Goal: Task Accomplishment & Management: Complete application form

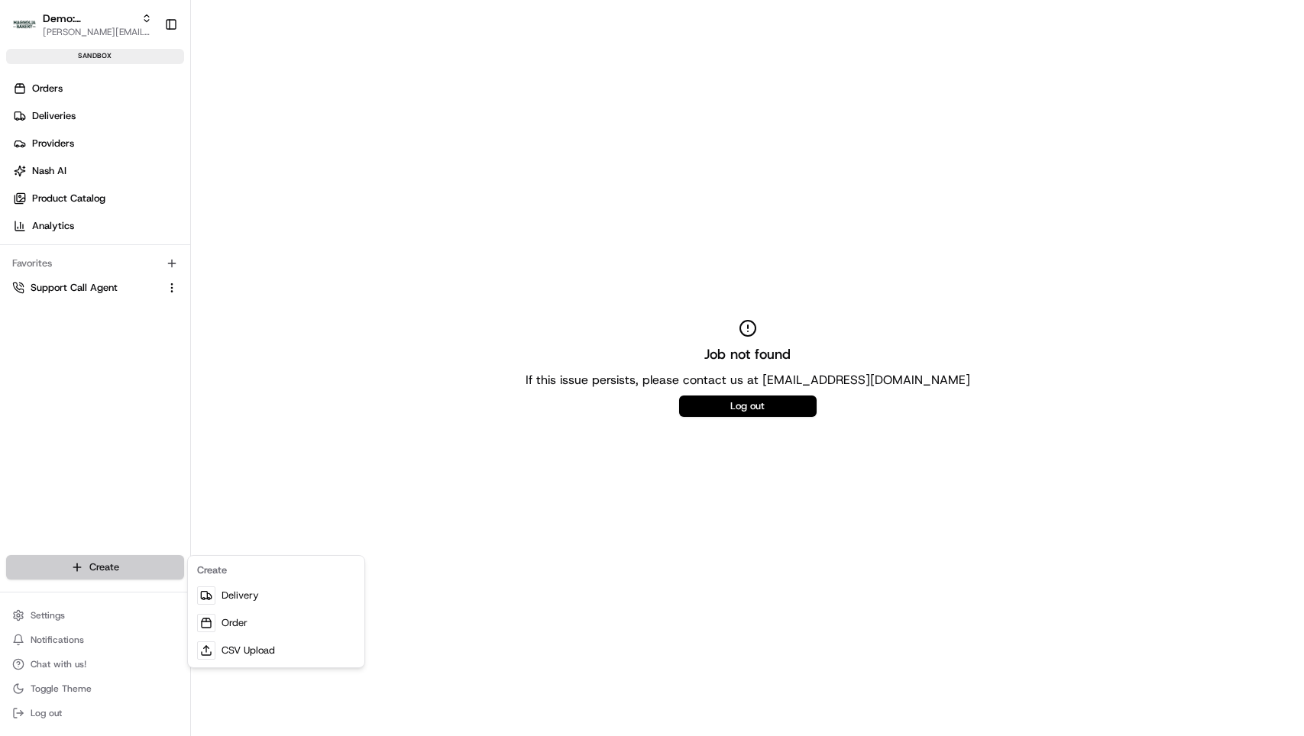
click at [105, 562] on html "Demo: Benny [EMAIL_ADDRESS][DOMAIN_NAME] Toggle Sidebar sandbox Orders Deliveri…" at bounding box center [652, 368] width 1304 height 736
click at [244, 590] on link "Delivery" at bounding box center [276, 595] width 170 height 27
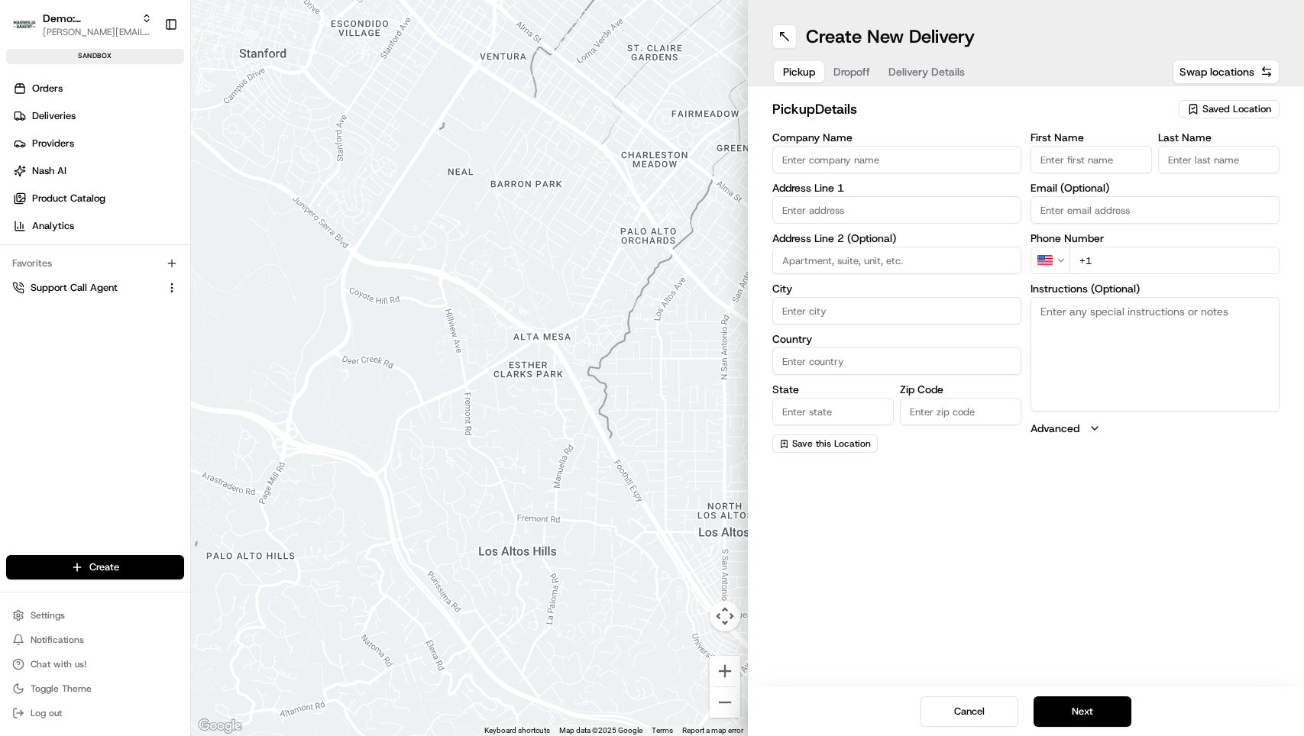
click at [50, 451] on div "Orders Deliveries Providers [PERSON_NAME] Product Catalog Analytics Favorites S…" at bounding box center [95, 327] width 190 height 515
click at [990, 719] on button "Cancel" at bounding box center [969, 711] width 98 height 31
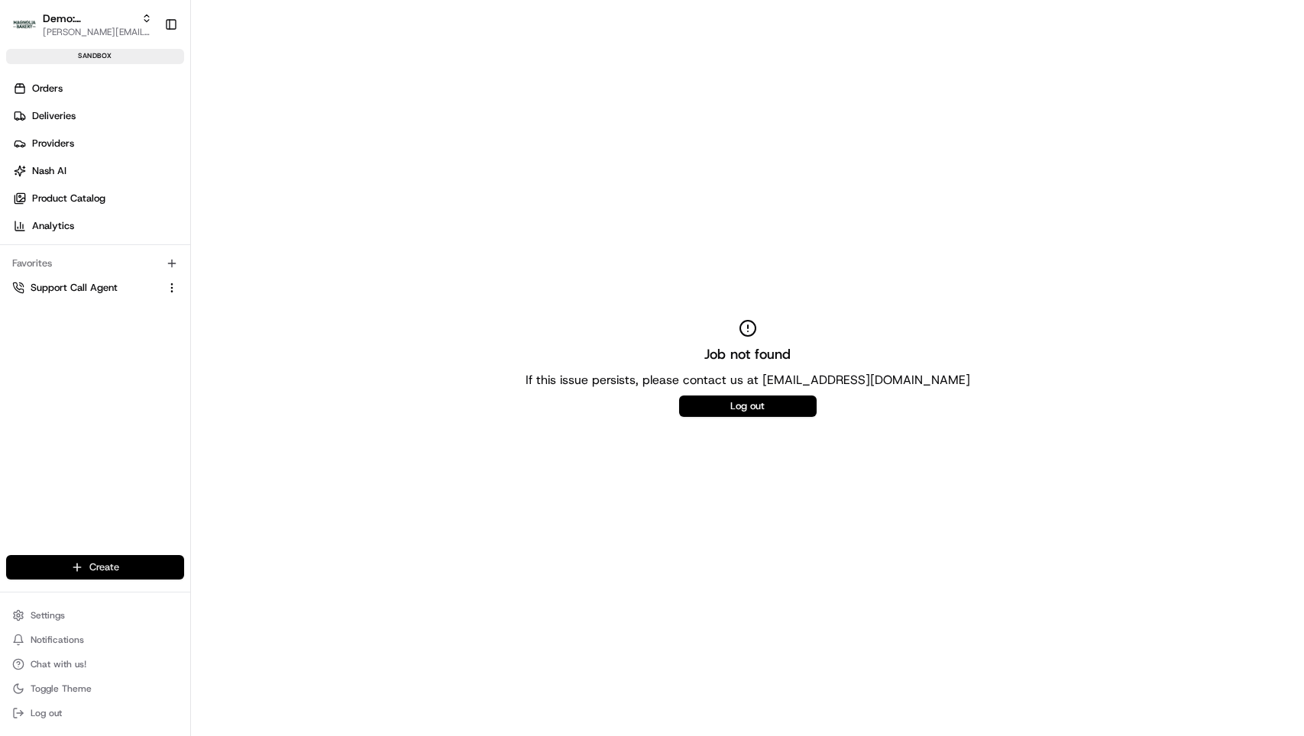
click at [95, 567] on html "Demo: Benny [EMAIL_ADDRESS][DOMAIN_NAME] Toggle Sidebar sandbox Orders Deliveri…" at bounding box center [652, 368] width 1304 height 736
click at [228, 590] on link "Delivery" at bounding box center [276, 595] width 170 height 27
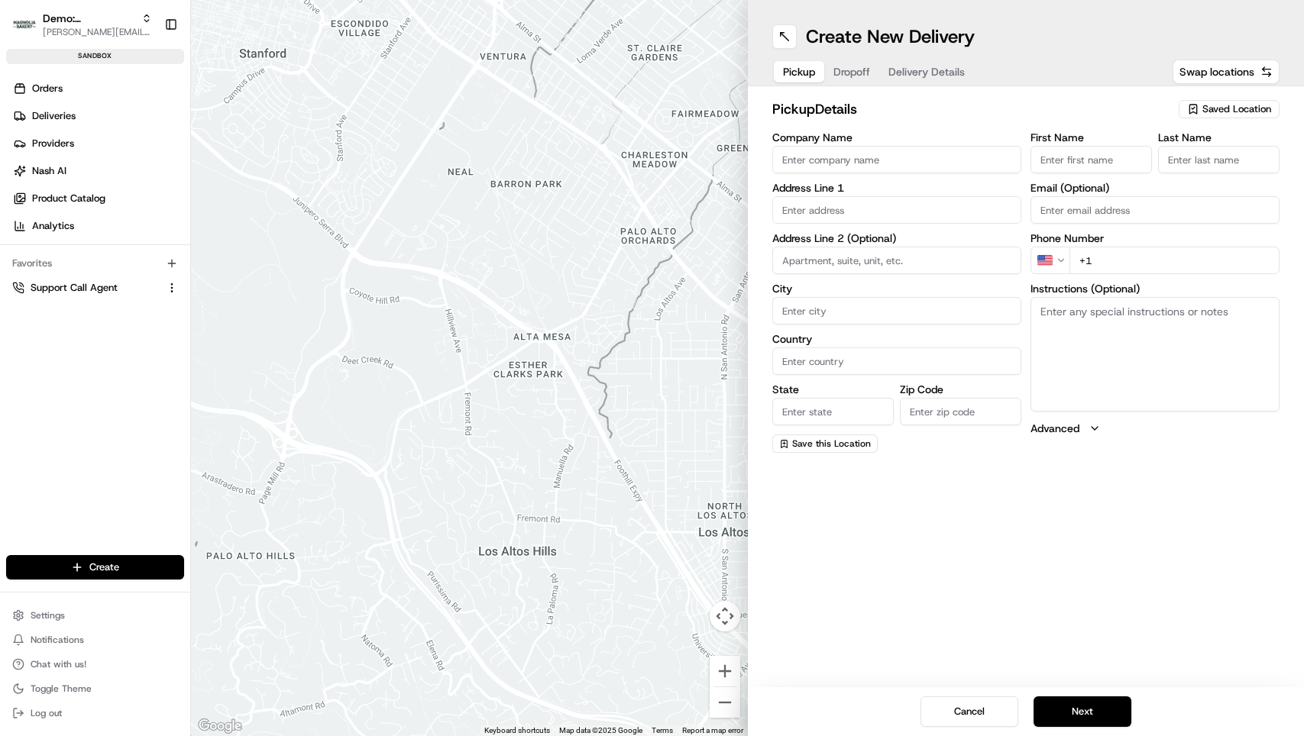
click at [852, 160] on input "Company Name" at bounding box center [896, 159] width 249 height 27
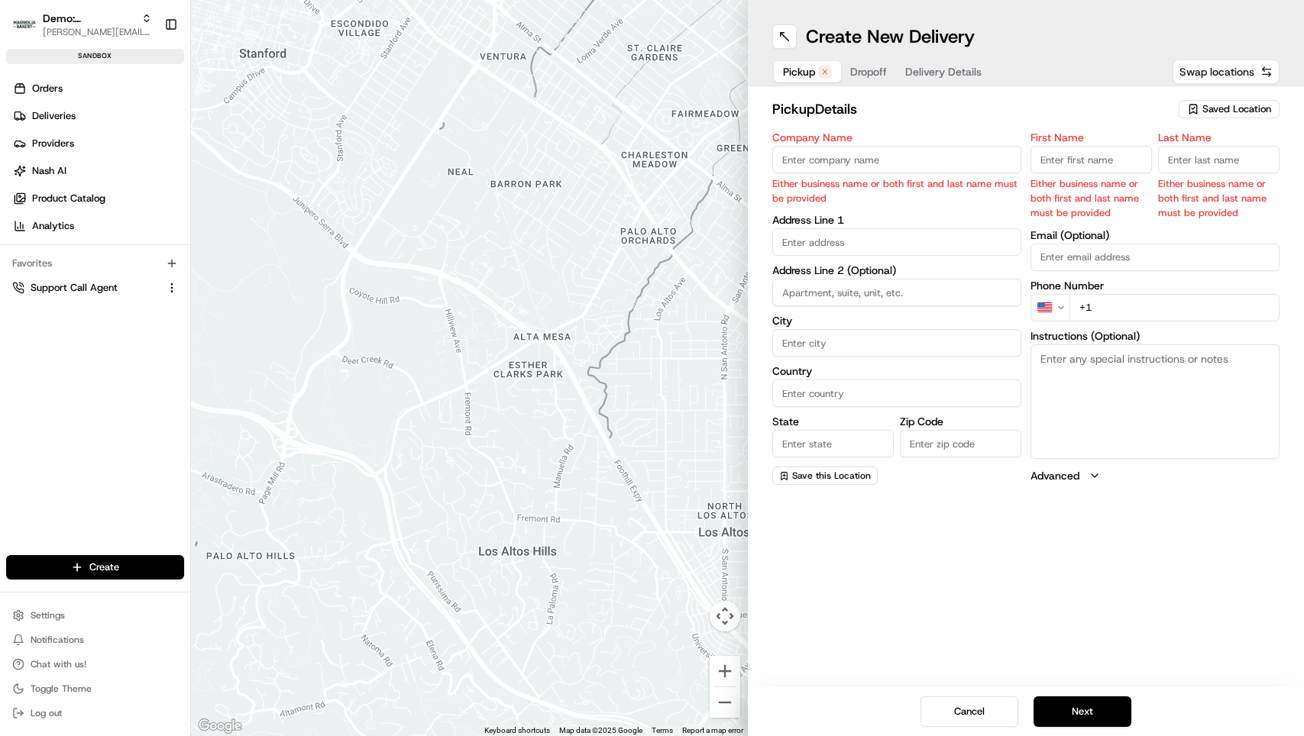
click at [1202, 73] on span "Swap locations" at bounding box center [1216, 71] width 75 height 15
click at [1231, 105] on span "Saved Location" at bounding box center [1236, 109] width 69 height 14
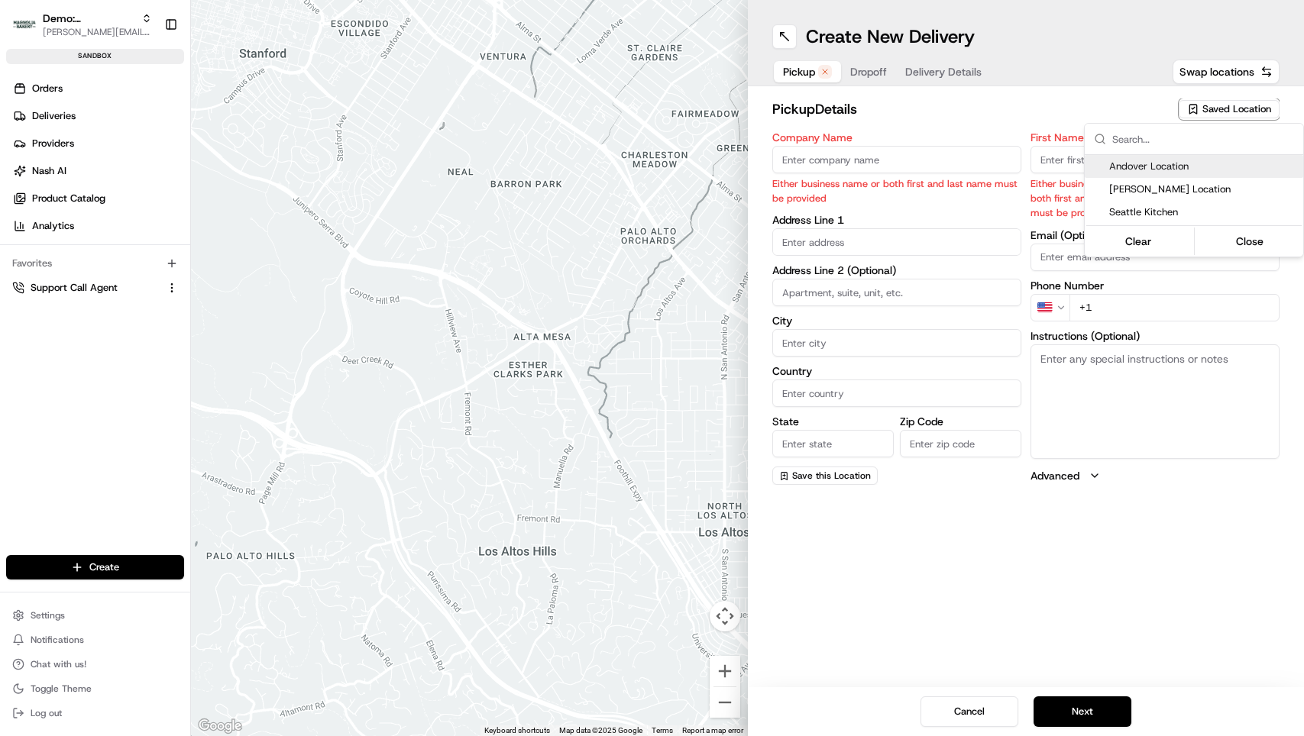
click at [1185, 168] on span "Andover Location" at bounding box center [1203, 167] width 188 height 14
type input "Andover Location"
type input "[STREET_ADDRESS]"
type input "Andover"
type input "US"
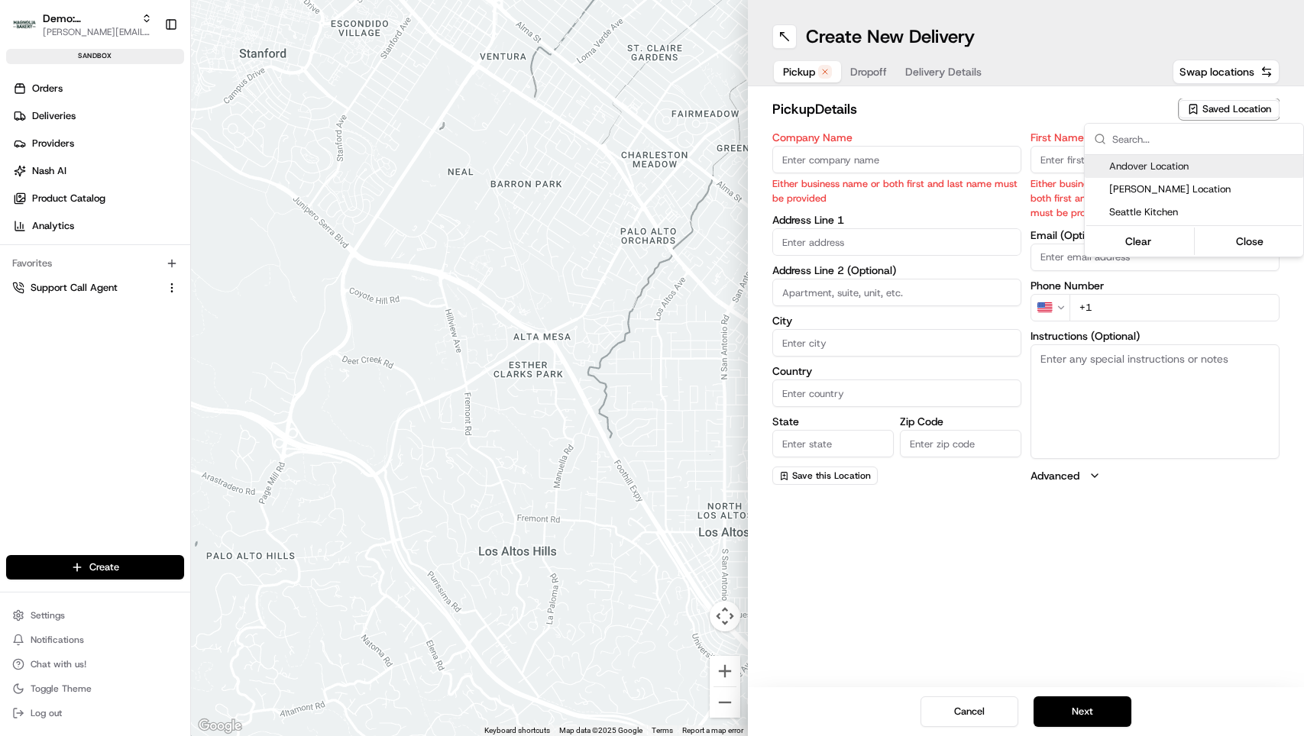
type input "MN"
type input "55304"
type input "Manager"
type input "Lead"
type input "[PHONE_NUMBER]"
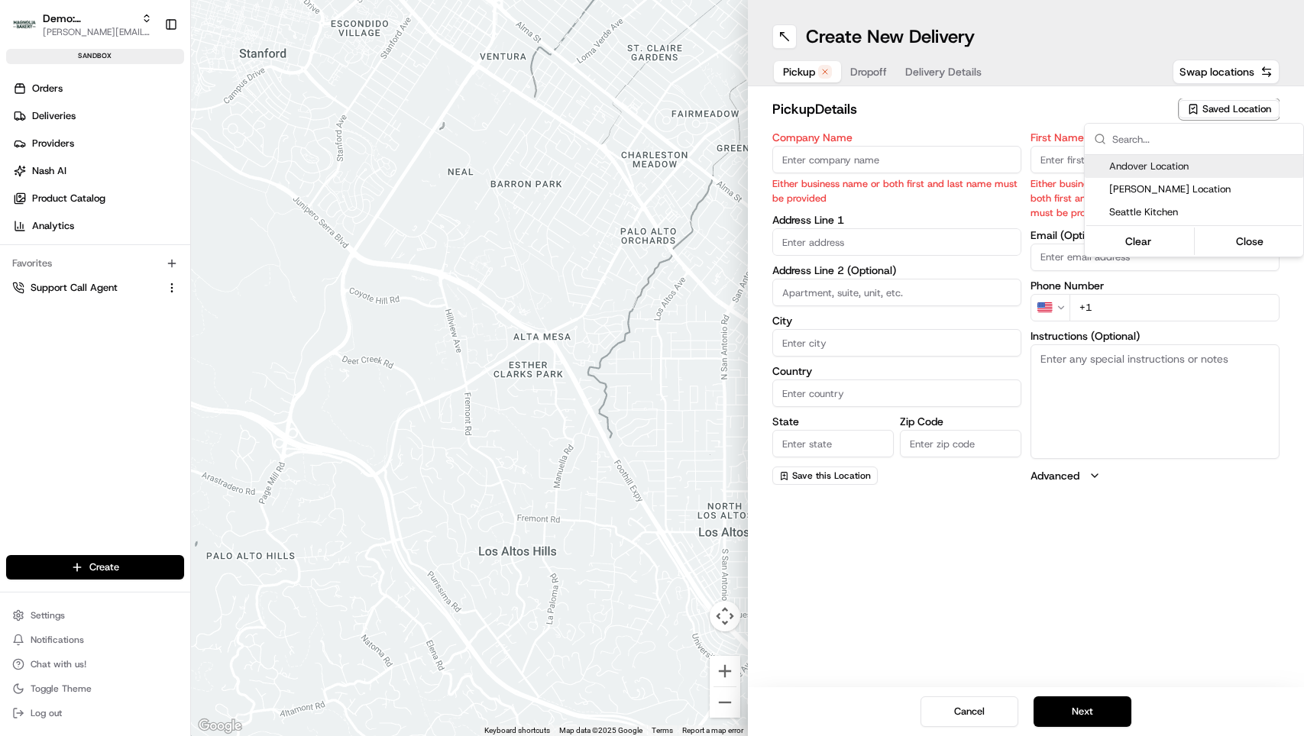
type textarea "Enter store, ask manager for order by customer name."
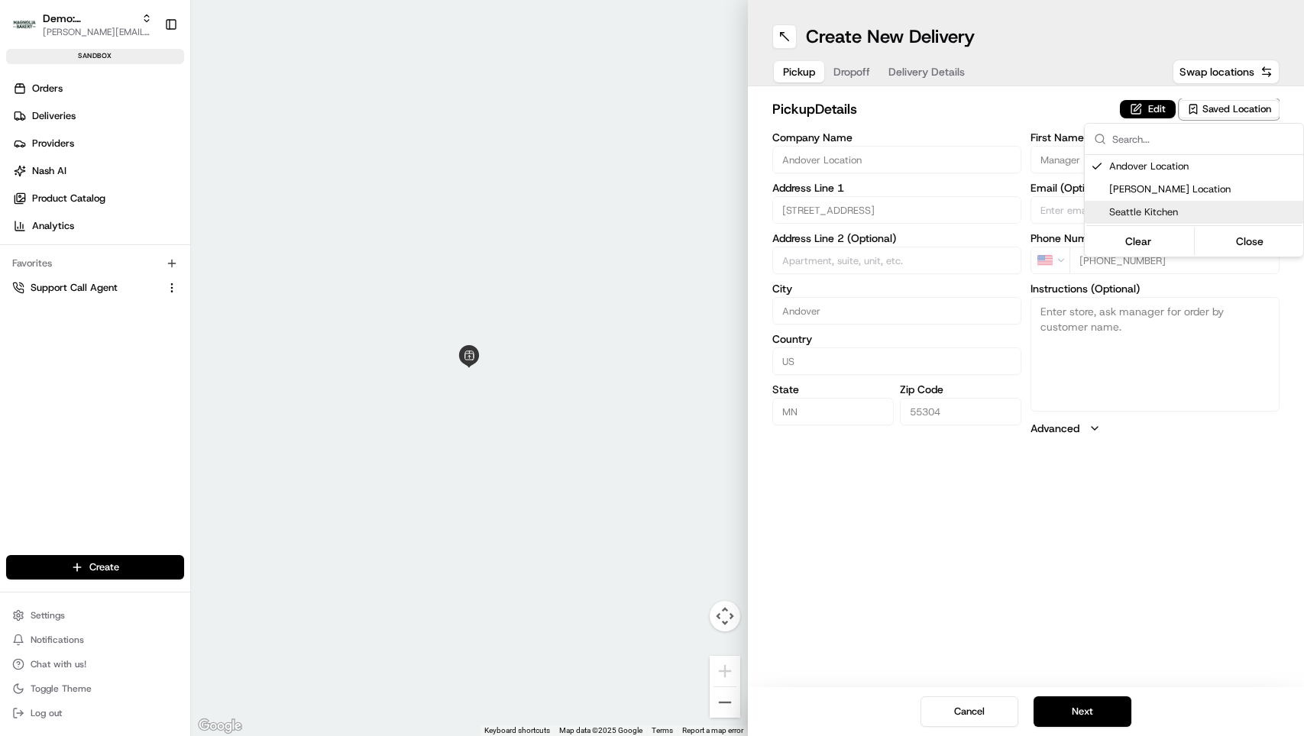
click at [873, 583] on html "Demo: Benny [EMAIL_ADDRESS][DOMAIN_NAME] Toggle Sidebar sandbox Orders Deliveri…" at bounding box center [652, 368] width 1304 height 736
click at [838, 69] on div "Pickup Dropoff Delivery Details" at bounding box center [873, 71] width 203 height 27
click at [807, 78] on span "Pickup" at bounding box center [799, 71] width 32 height 15
click at [848, 78] on button "Dropoff" at bounding box center [851, 71] width 55 height 21
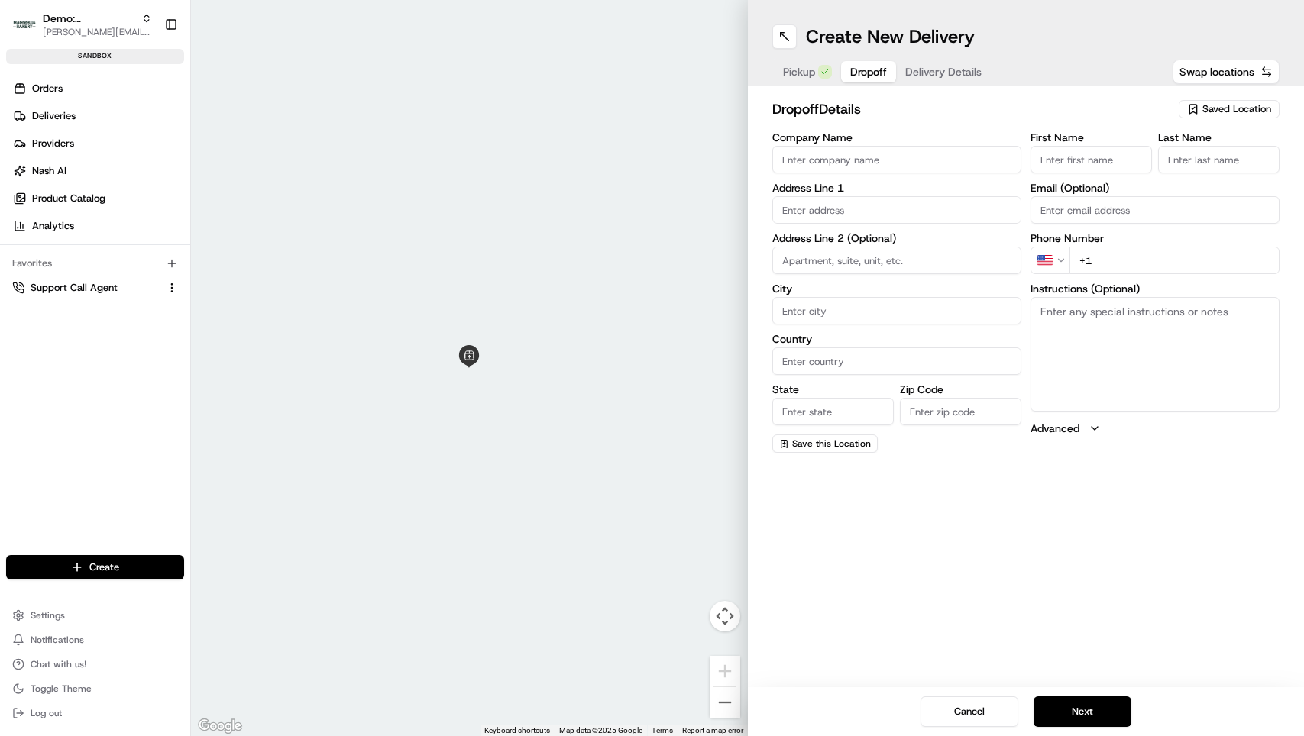
click at [806, 86] on div "dropoff Details Saved Location Company Name Address Line 1 Address Line 2 (Opti…" at bounding box center [1026, 275] width 557 height 379
drag, startPoint x: 809, startPoint y: 75, endPoint x: 806, endPoint y: 108, distance: 33.7
click at [809, 75] on span "Pickup" at bounding box center [799, 71] width 32 height 15
click at [1148, 108] on button "Edit" at bounding box center [1148, 109] width 56 height 18
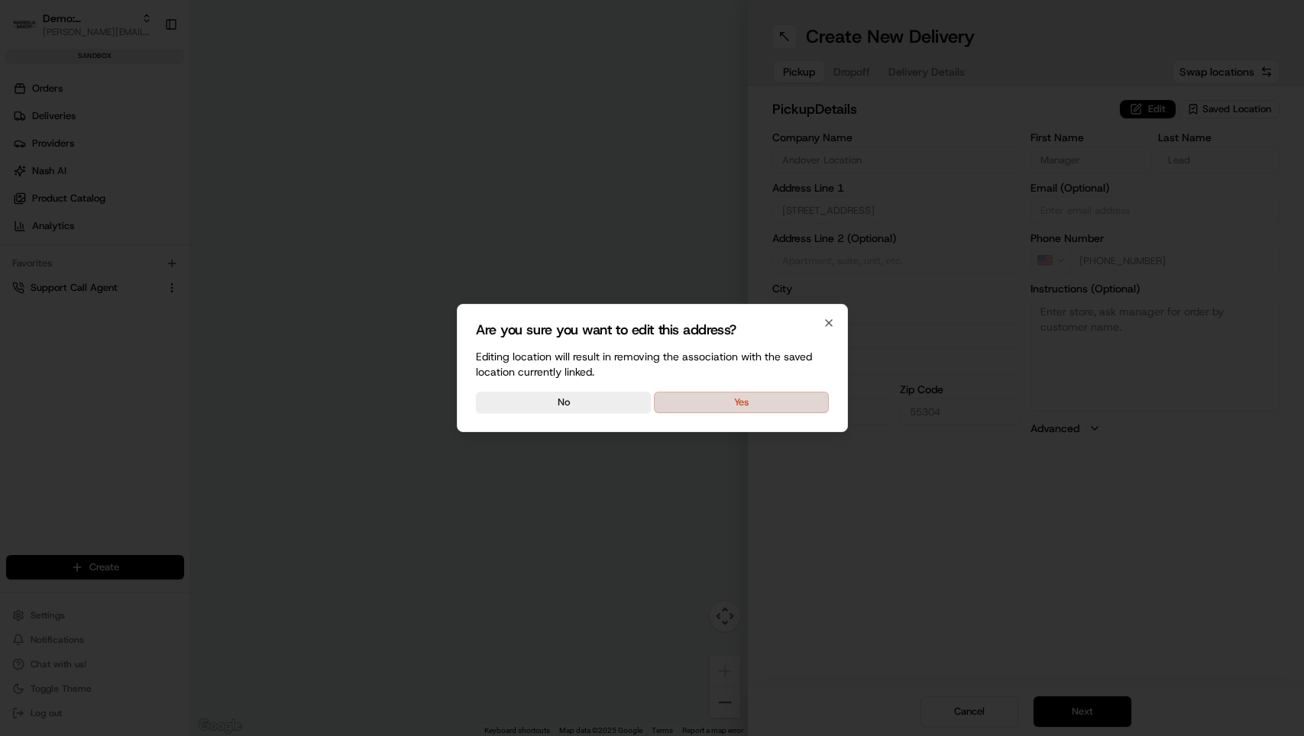
click at [732, 396] on button "Yes" at bounding box center [741, 402] width 175 height 21
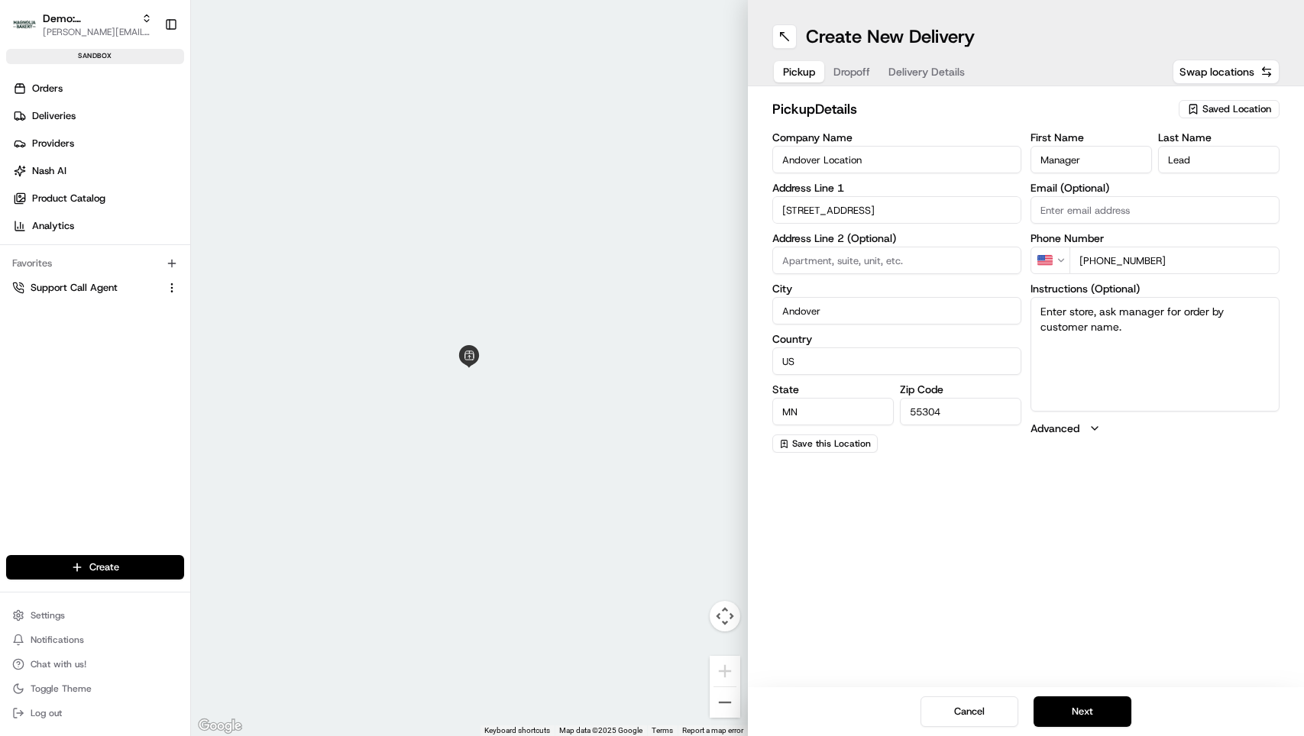
click at [817, 161] on input "Andover Location" at bounding box center [896, 159] width 249 height 27
click at [874, 239] on div "[STREET_ADDRESS]" at bounding box center [896, 242] width 241 height 23
type input "[STREET_ADDRESS]"
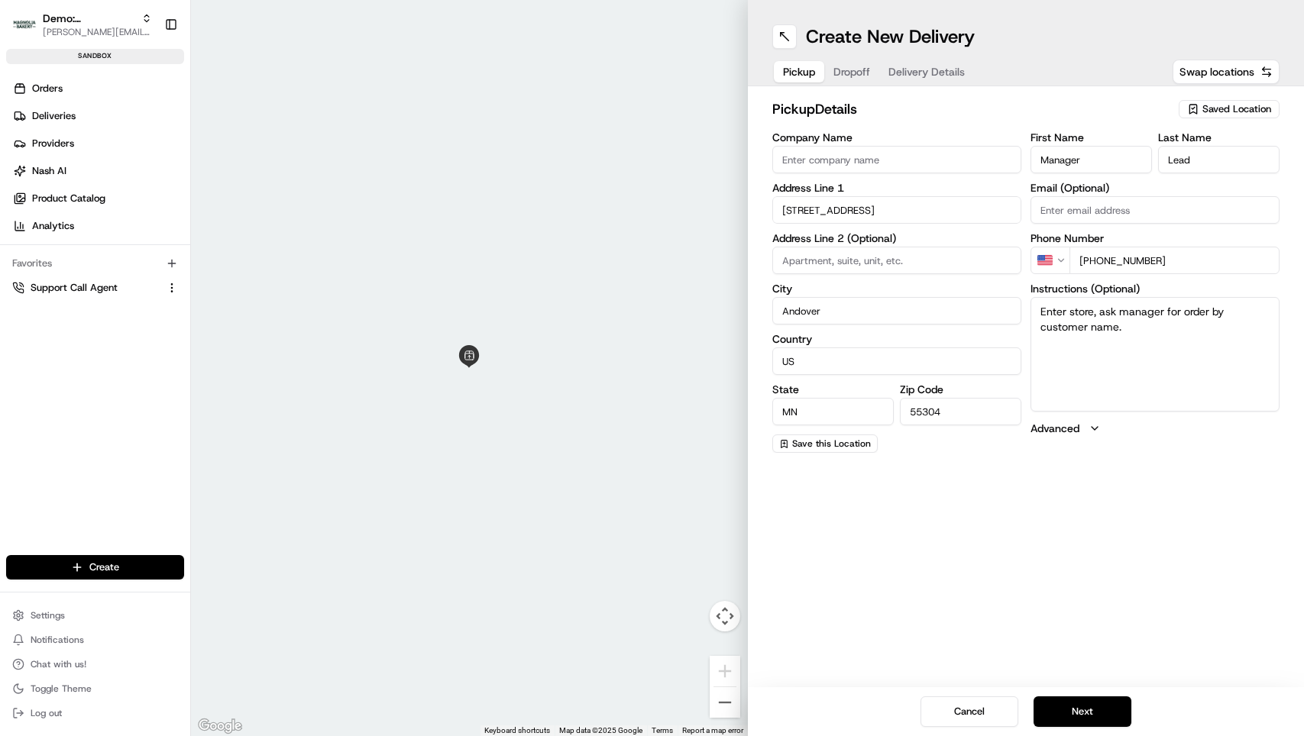
type input "[GEOGRAPHIC_DATA]"
type input "NY"
type input "11204"
type input "[STREET_ADDRESS]"
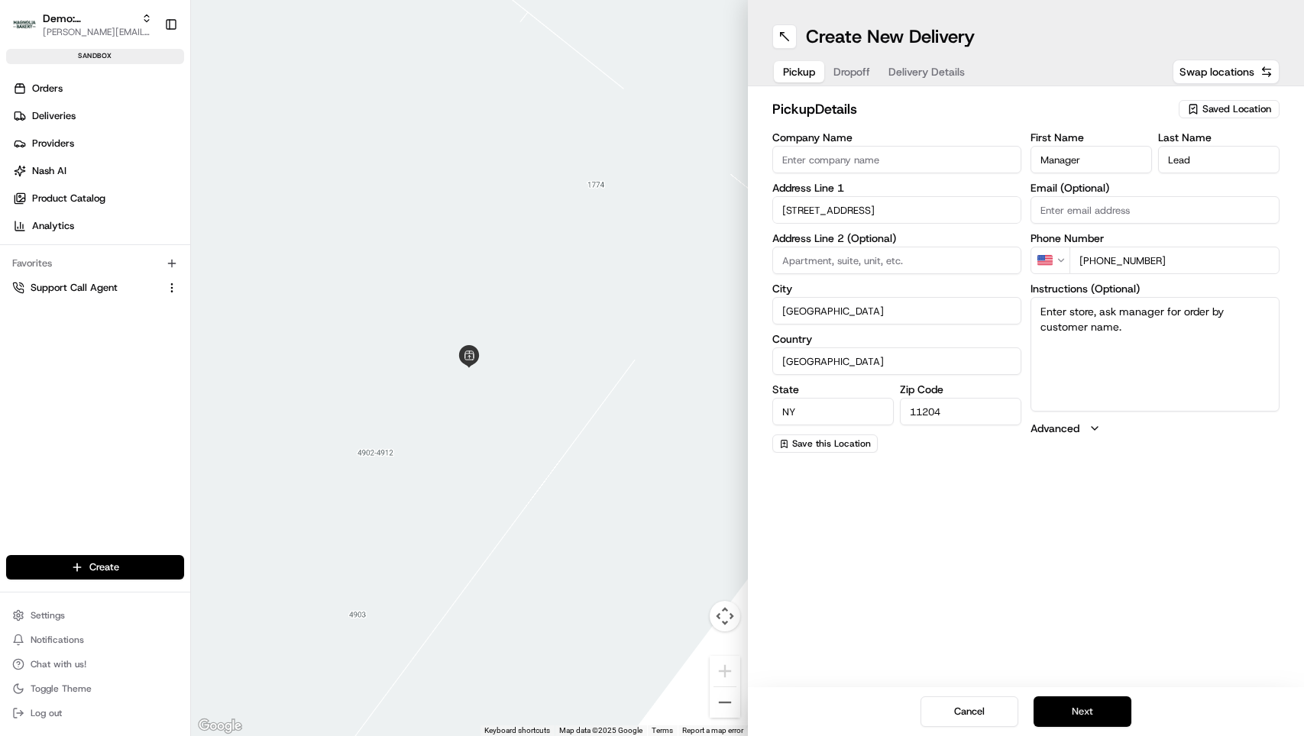
click at [1089, 715] on button "Next" at bounding box center [1082, 711] width 98 height 31
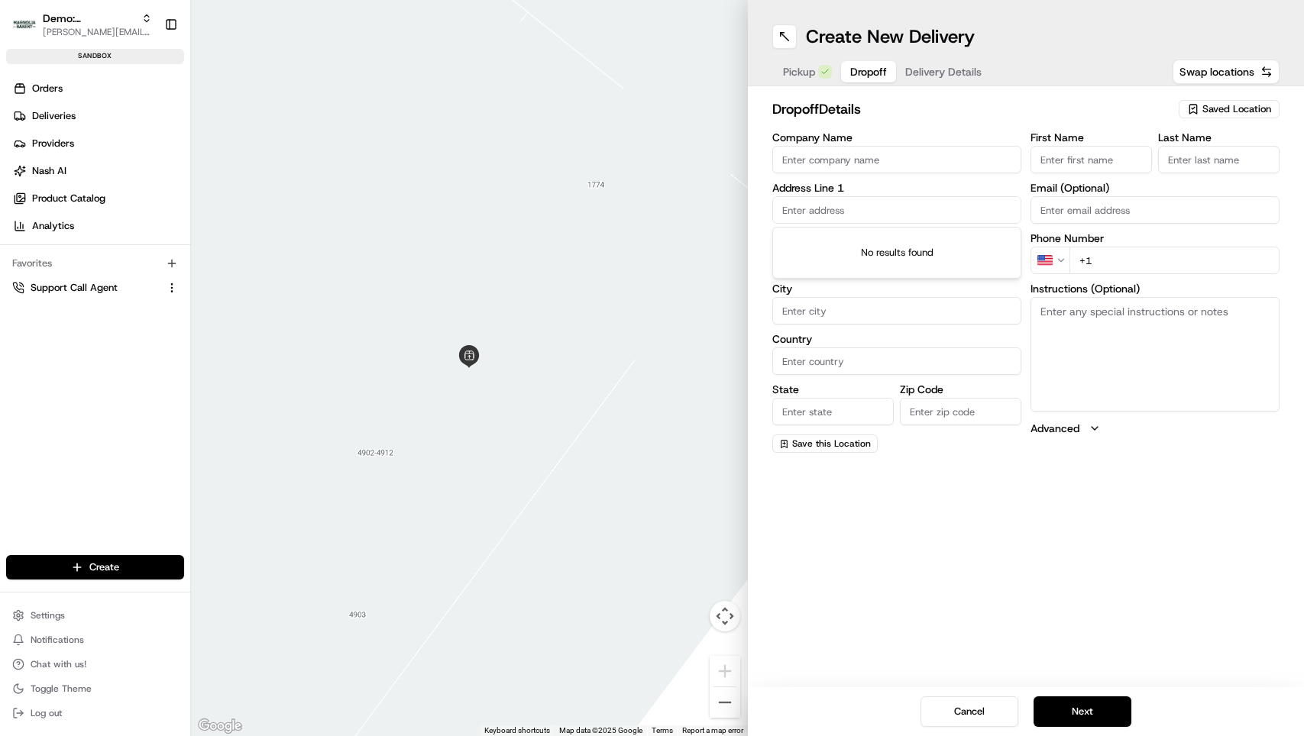
click at [852, 212] on input "text" at bounding box center [896, 209] width 249 height 27
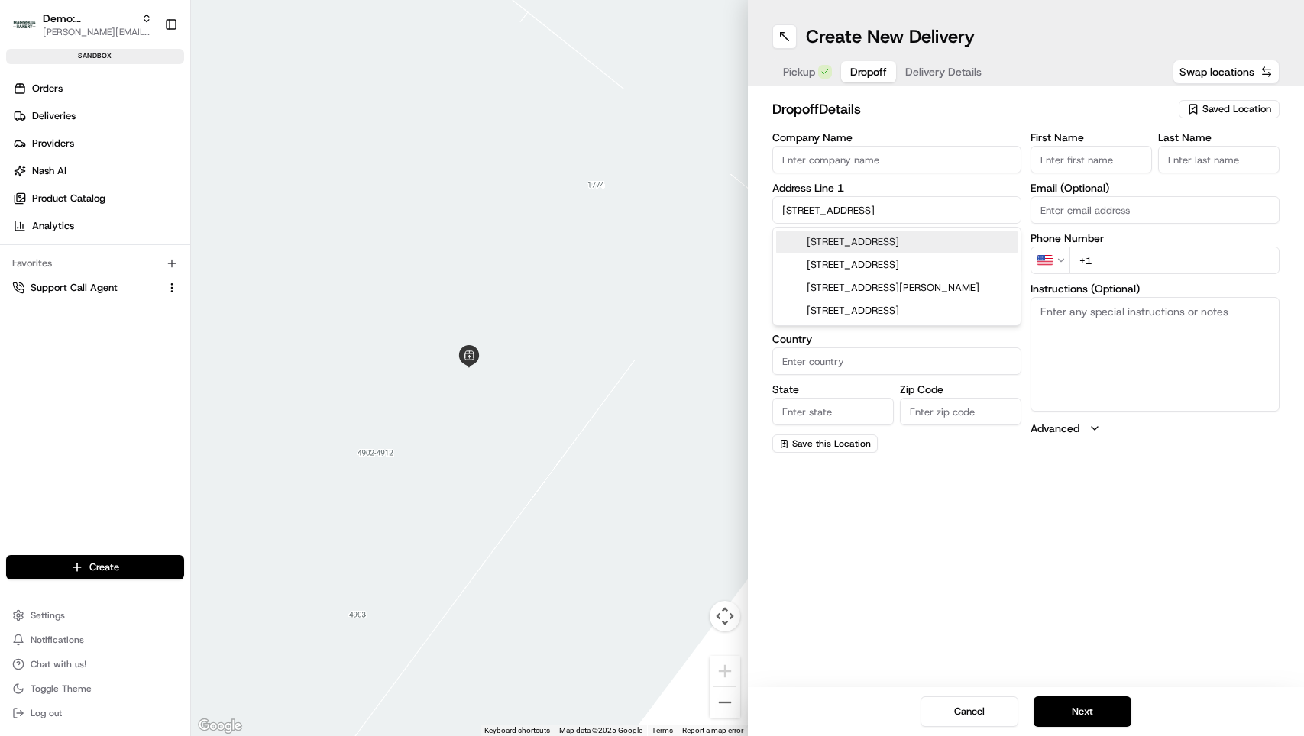
click at [827, 211] on input "[STREET_ADDRESS]" at bounding box center [896, 209] width 249 height 27
click at [890, 209] on input "[STREET_ADDRESS]" at bounding box center [896, 209] width 249 height 27
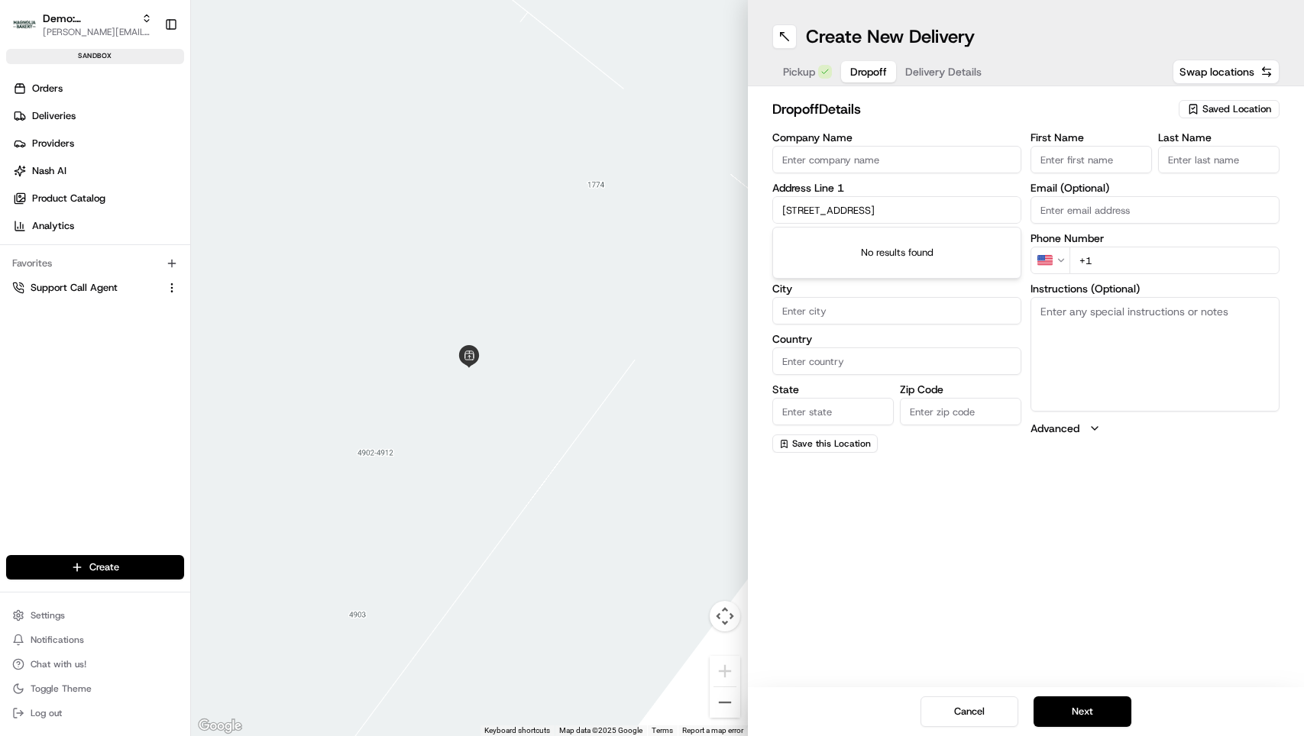
click at [803, 208] on input "[STREET_ADDRESS]" at bounding box center [896, 209] width 249 height 27
click at [940, 212] on input "[STREET_ADDRESS]" at bounding box center [896, 209] width 249 height 27
click at [835, 201] on input "[STREET_ADDRESS]" at bounding box center [896, 209] width 249 height 27
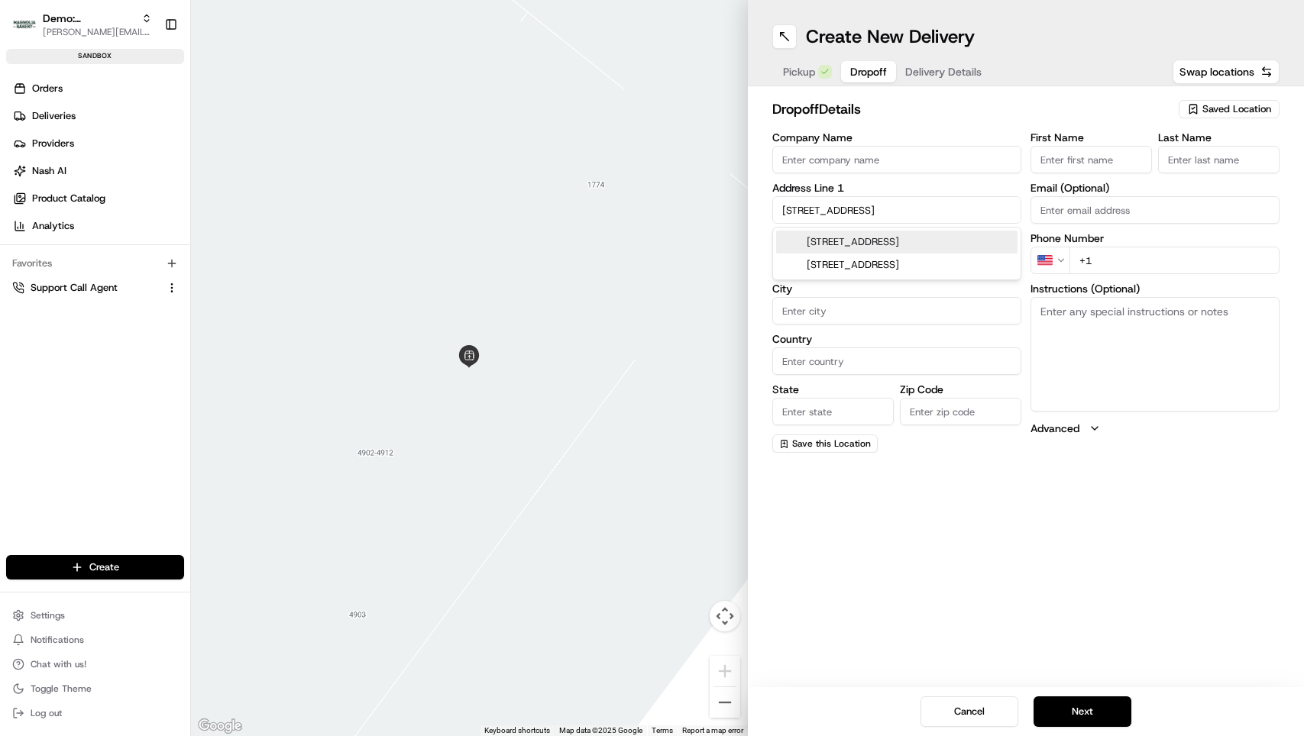
click at [835, 210] on input "[STREET_ADDRESS]" at bounding box center [896, 209] width 249 height 27
type input "b"
click at [837, 247] on div "[STREET_ADDRESS]" at bounding box center [896, 242] width 241 height 23
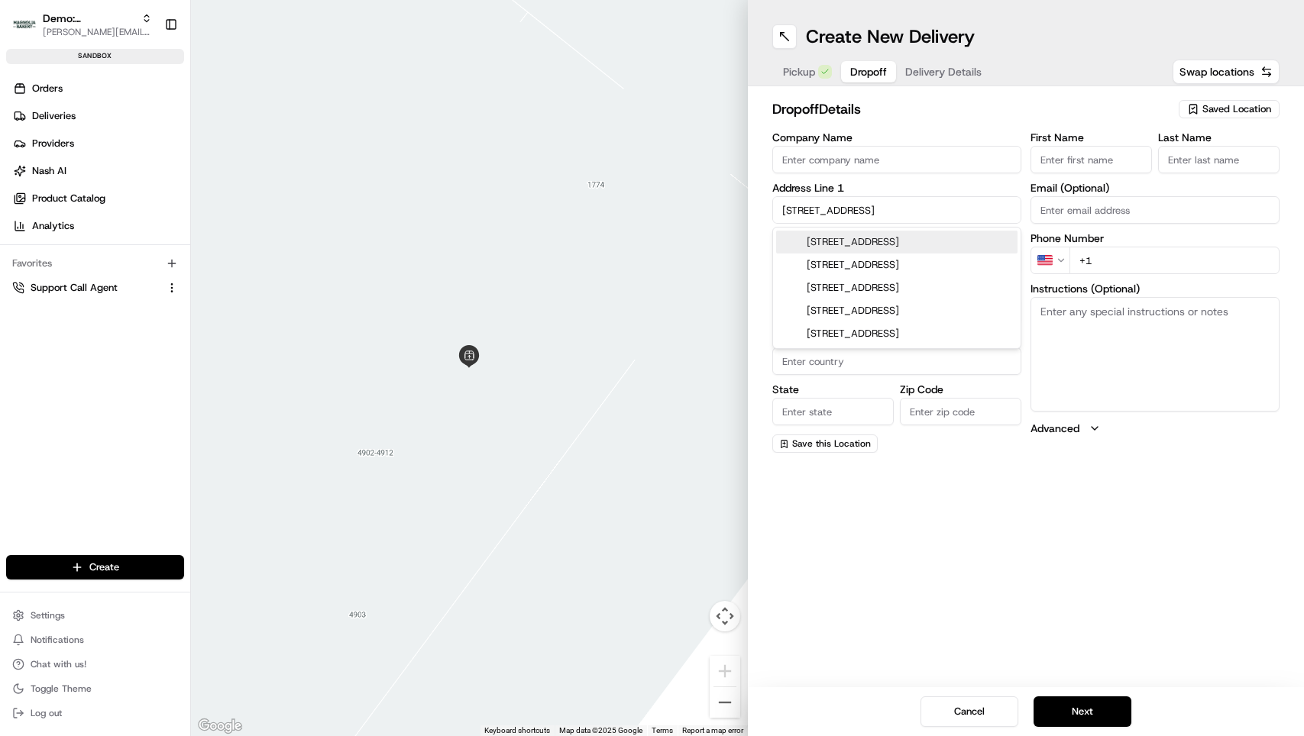
type input "[STREET_ADDRESS]"
type input "[GEOGRAPHIC_DATA]"
type input "NY"
type input "11218"
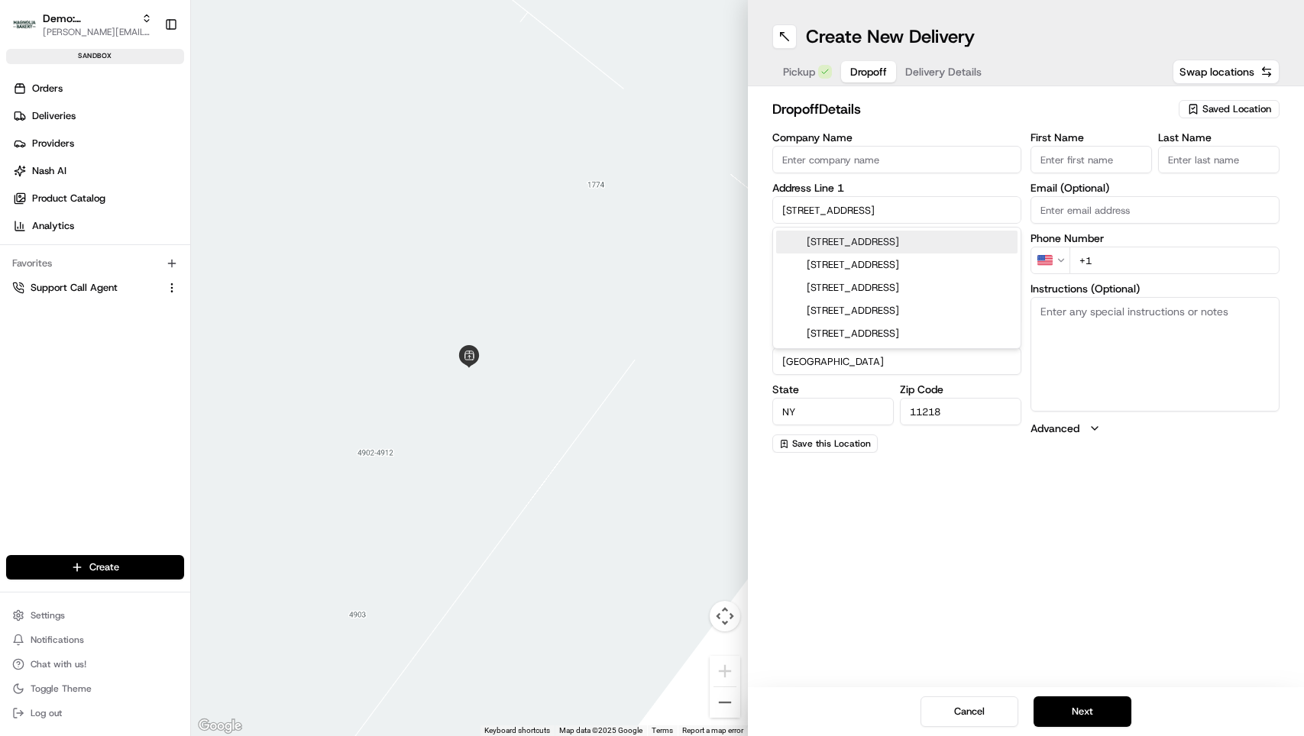
type input "[STREET_ADDRESS]"
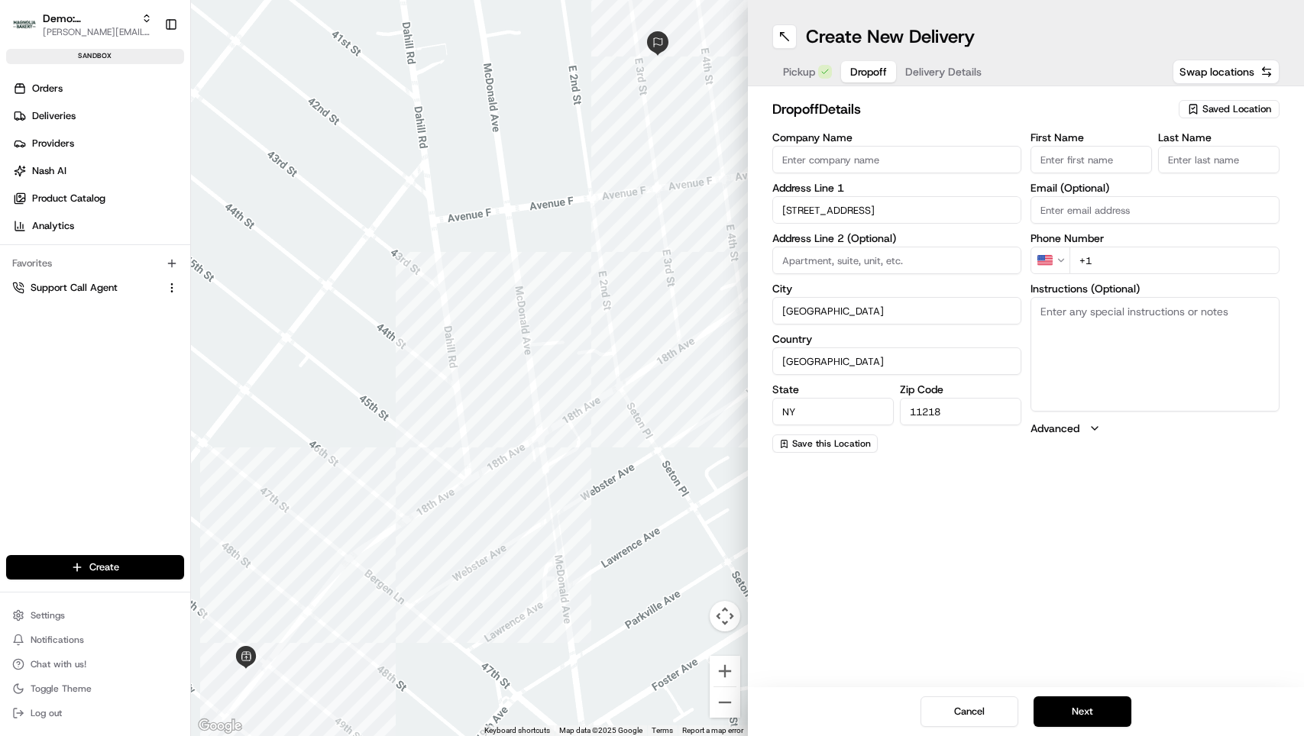
click at [1068, 153] on input "First Name" at bounding box center [1090, 159] width 121 height 27
type input "[PERSON_NAME]"
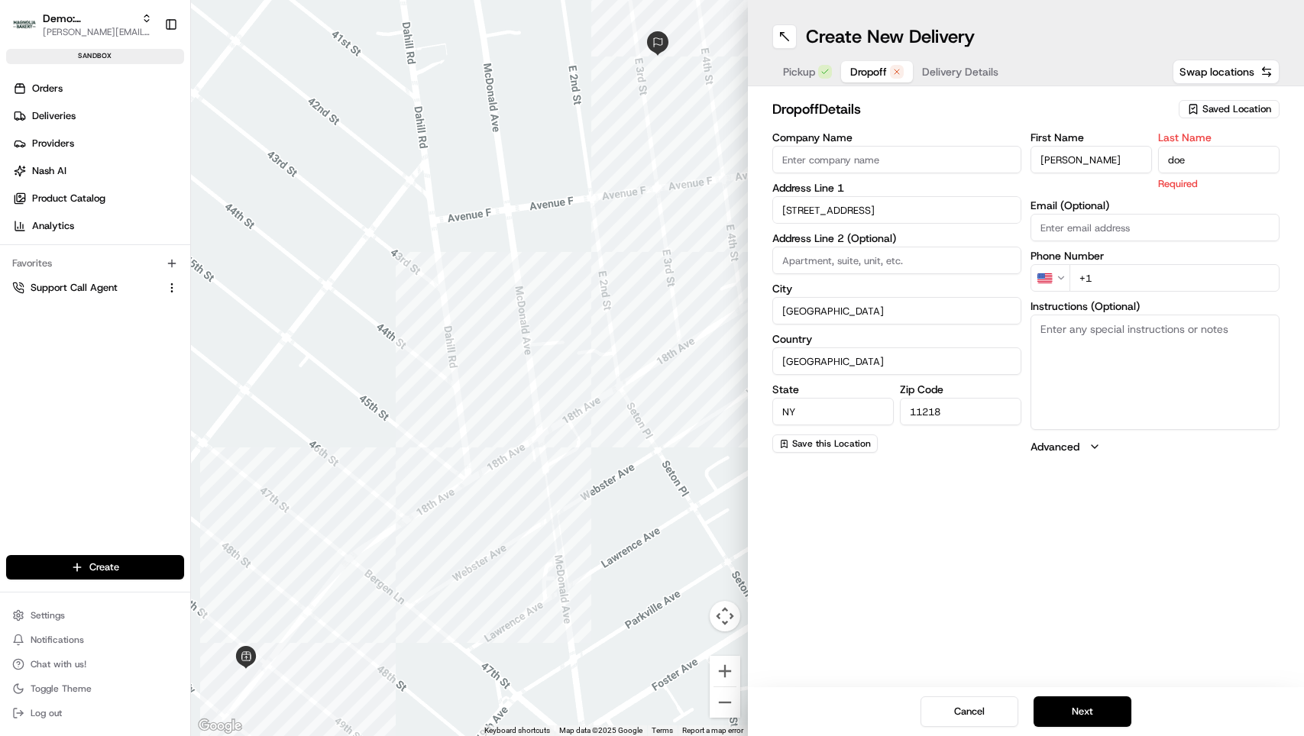
type input "doe"
drag, startPoint x: 1136, startPoint y: 530, endPoint x: 1135, endPoint y: 378, distance: 152.0
click at [1138, 528] on div "Create New Delivery Pickup Dropoff Delivery Details Swap locations dropoff Deta…" at bounding box center [1026, 368] width 557 height 736
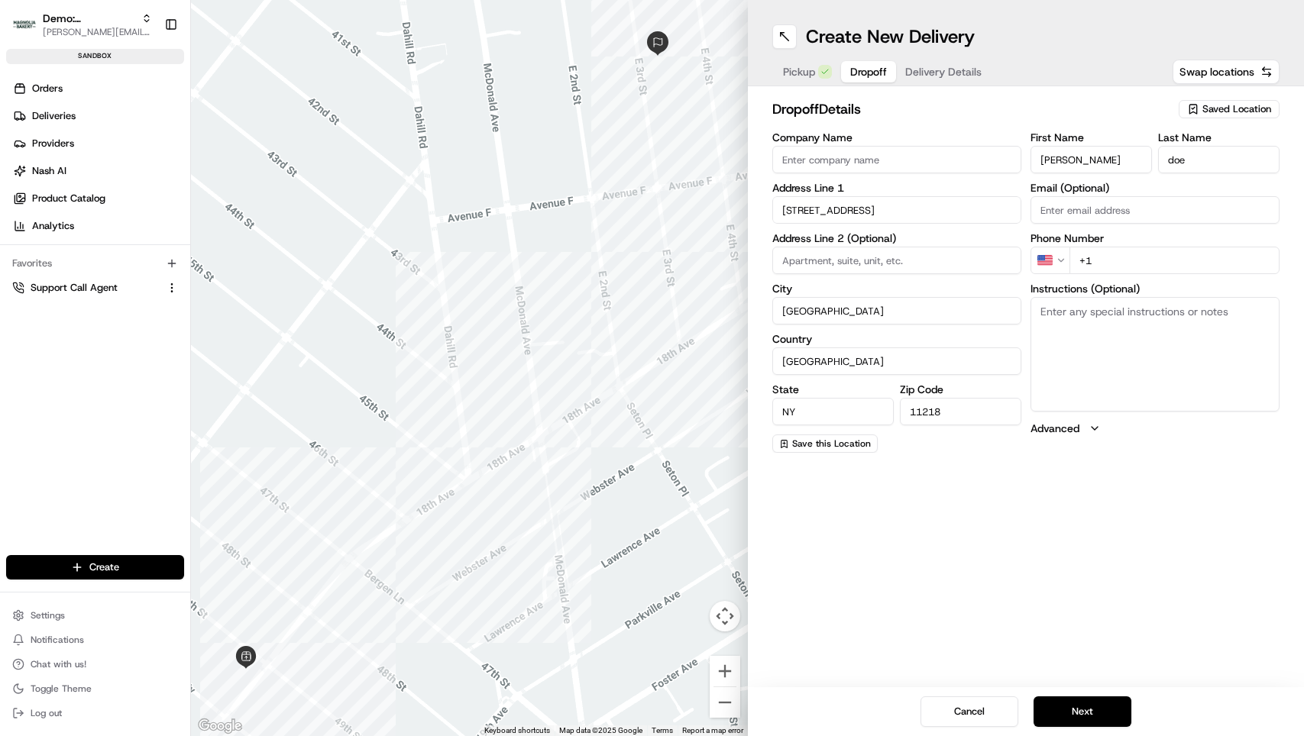
click at [1132, 276] on div "First Name [PERSON_NAME] Name [PERSON_NAME] Email (Optional) Phone Number US +1…" at bounding box center [1154, 292] width 249 height 321
click at [1133, 260] on input "+1" at bounding box center [1174, 260] width 210 height 27
click at [1140, 260] on input "[PHONE_NUMBER]" at bounding box center [1174, 260] width 210 height 27
click at [1123, 258] on input "[PHONE_NUMBER]" at bounding box center [1174, 260] width 210 height 27
type input "[PHONE_NUMBER]"
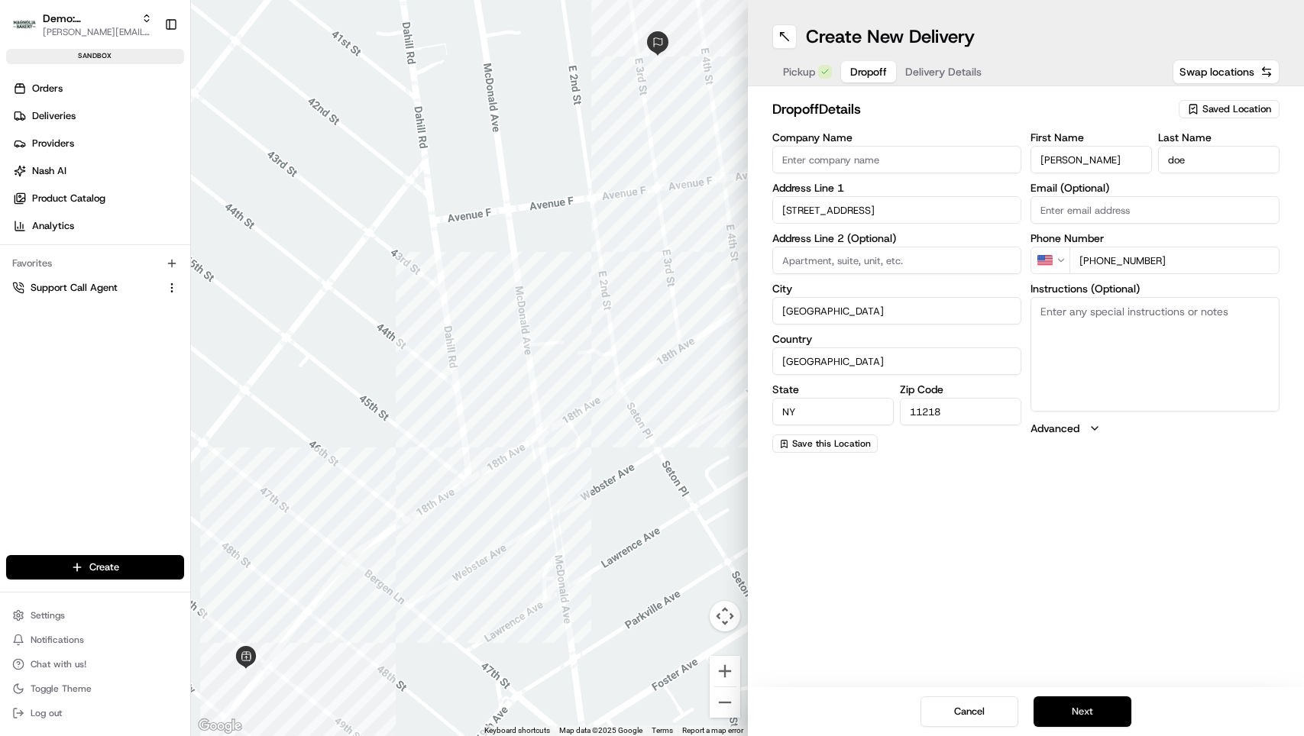
drag, startPoint x: 1097, startPoint y: 700, endPoint x: 1092, endPoint y: 710, distance: 11.3
click at [1097, 703] on button "Next" at bounding box center [1082, 711] width 98 height 31
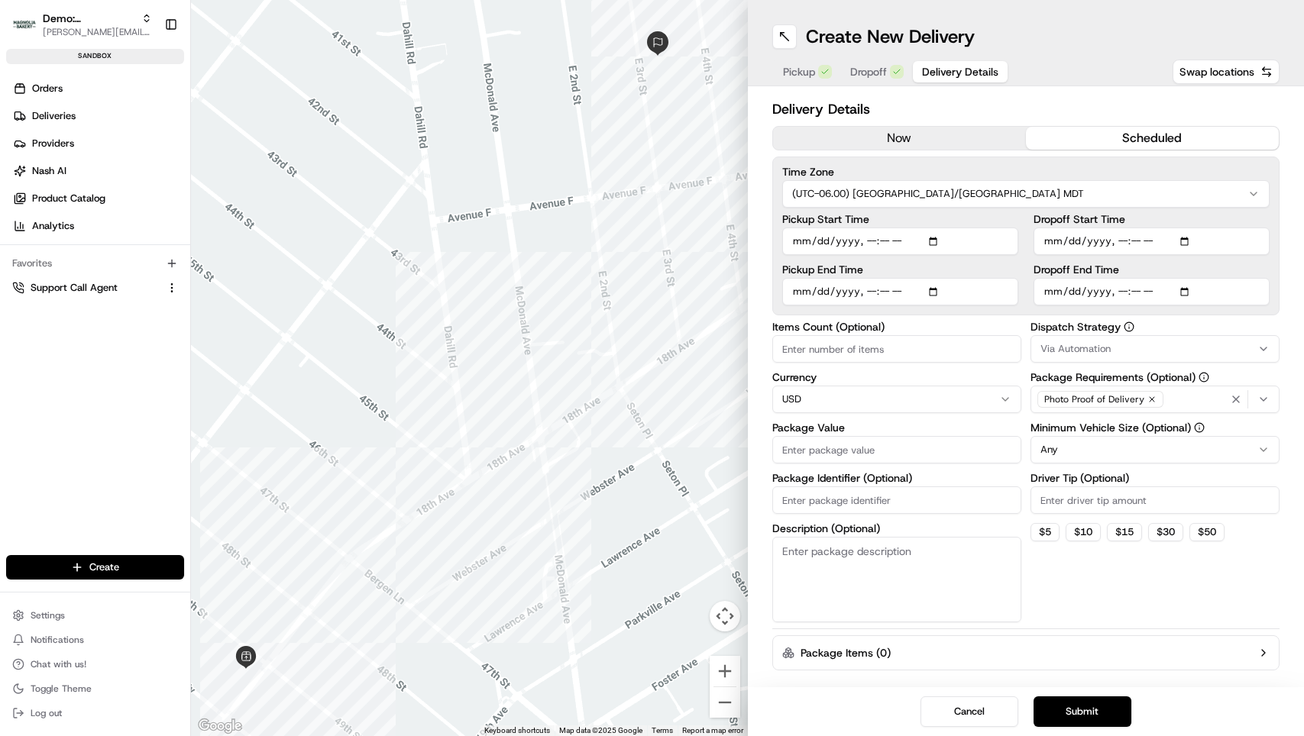
click at [1130, 130] on button "scheduled" at bounding box center [1152, 138] width 253 height 23
click at [937, 242] on input "Pickup Start Time" at bounding box center [900, 241] width 236 height 27
type input "[DATE]T15:55"
click at [1221, 164] on div "Time Zone (UTC-06.00) [GEOGRAPHIC_DATA]/[GEOGRAPHIC_DATA] MDT Pickup Start Time…" at bounding box center [1026, 236] width 508 height 159
click at [1191, 296] on input "Dropoff End Time" at bounding box center [1151, 291] width 236 height 27
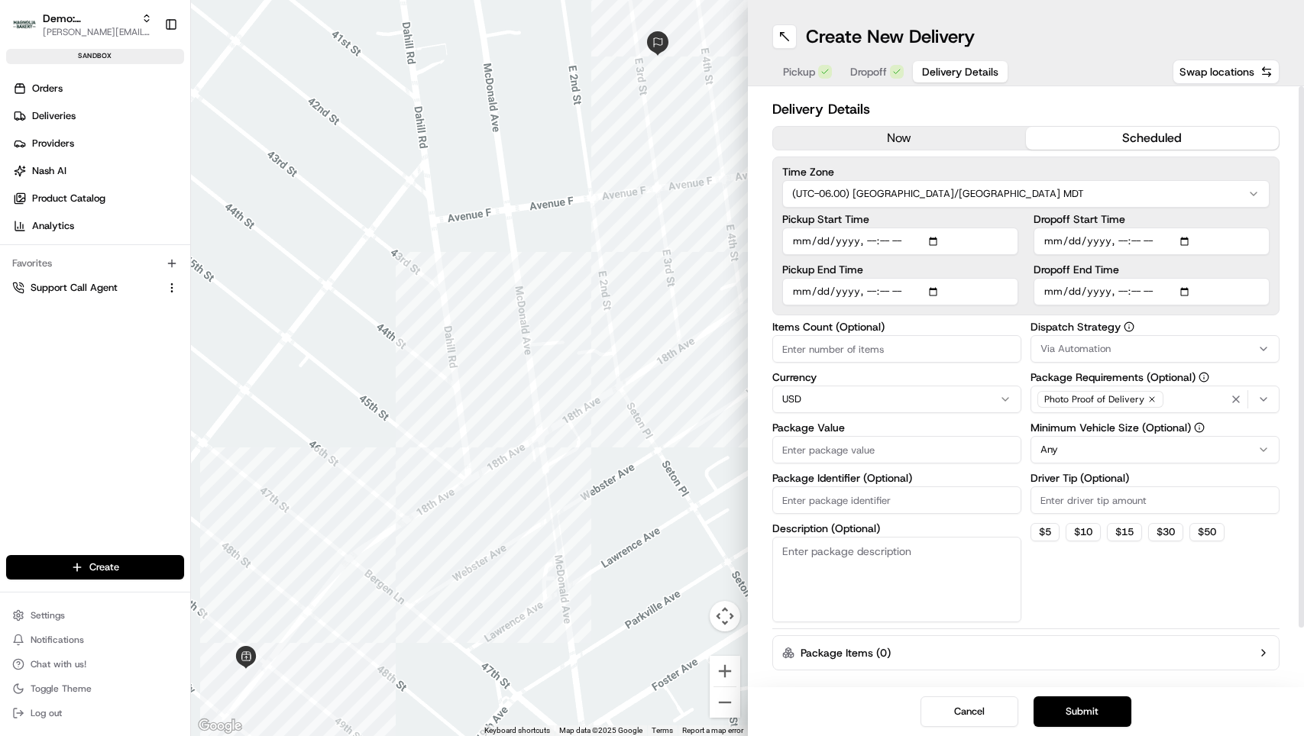
type input "[DATE]T17:59"
click at [1206, 635] on button "Package Items ( 0 )" at bounding box center [1026, 652] width 508 height 35
click at [795, 450] on input "Package Value" at bounding box center [896, 449] width 249 height 27
type input "250"
click at [1097, 446] on html "Demo: Benny [EMAIL_ADDRESS][DOMAIN_NAME] Toggle Sidebar sandbox Orders Deliveri…" at bounding box center [652, 368] width 1304 height 736
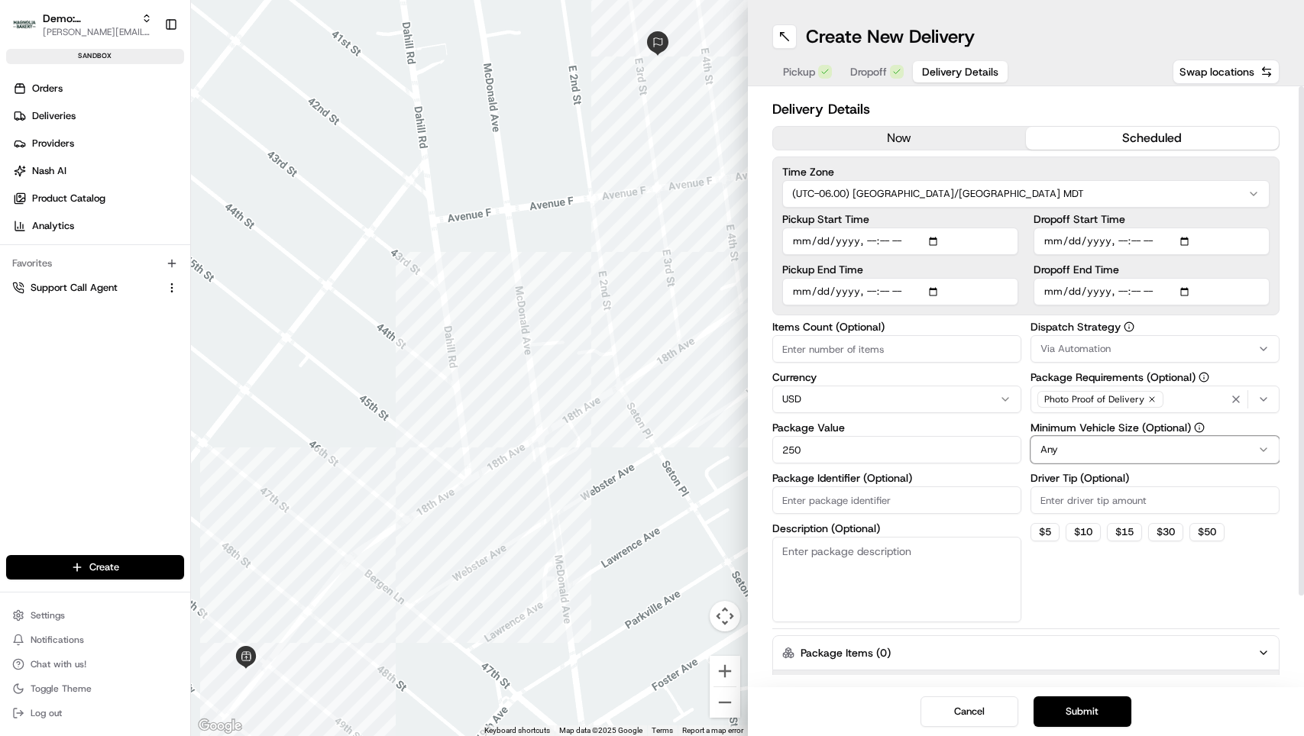
click at [1011, 523] on html "Demo: Benny [EMAIL_ADDRESS][DOMAIN_NAME] Toggle Sidebar sandbox Orders Deliveri…" at bounding box center [652, 368] width 1304 height 736
click at [1081, 707] on button "Submit" at bounding box center [1082, 711] width 98 height 31
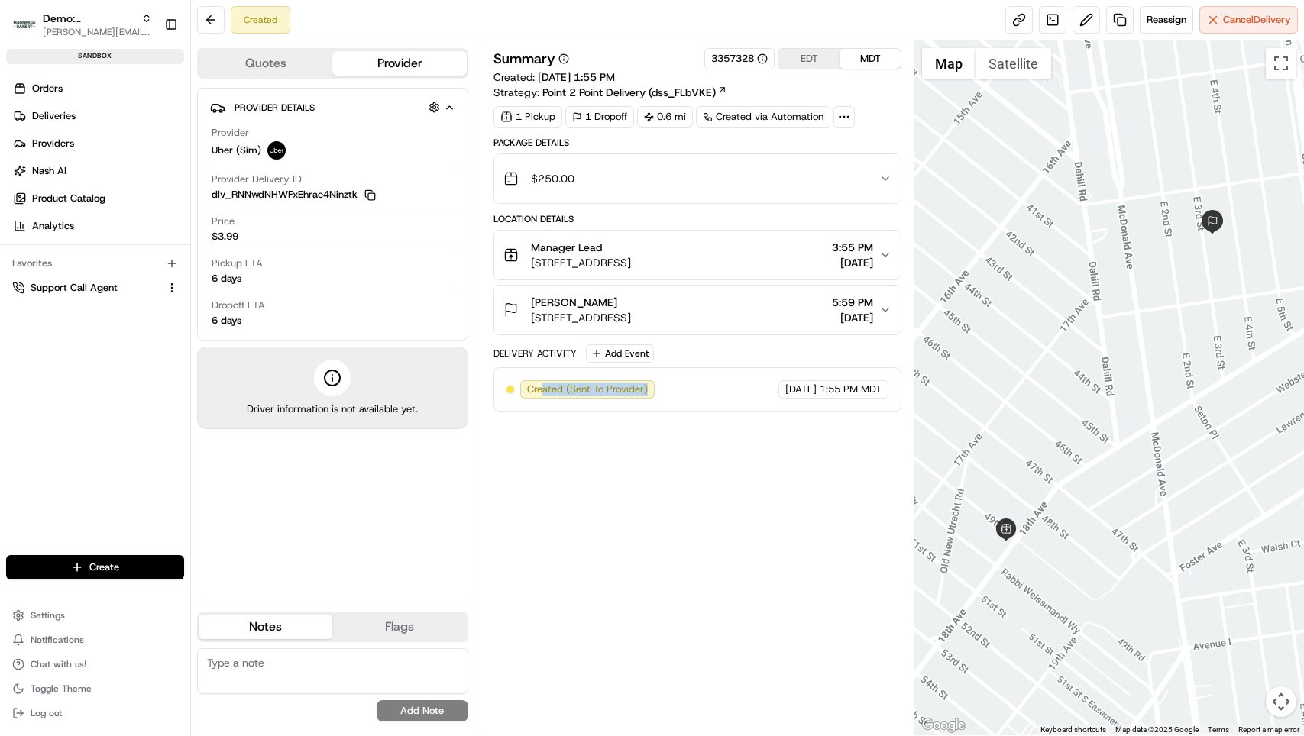
drag, startPoint x: 540, startPoint y: 390, endPoint x: 677, endPoint y: 391, distance: 137.5
click at [677, 391] on div "Created (Sent To Provider) Uber (Sim) [DATE] 1:55 PM MDT" at bounding box center [697, 389] width 382 height 18
drag, startPoint x: 765, startPoint y: 389, endPoint x: 855, endPoint y: 394, distance: 90.3
click at [855, 394] on div "[DATE] 1:55 PM MDT" at bounding box center [833, 389] width 110 height 18
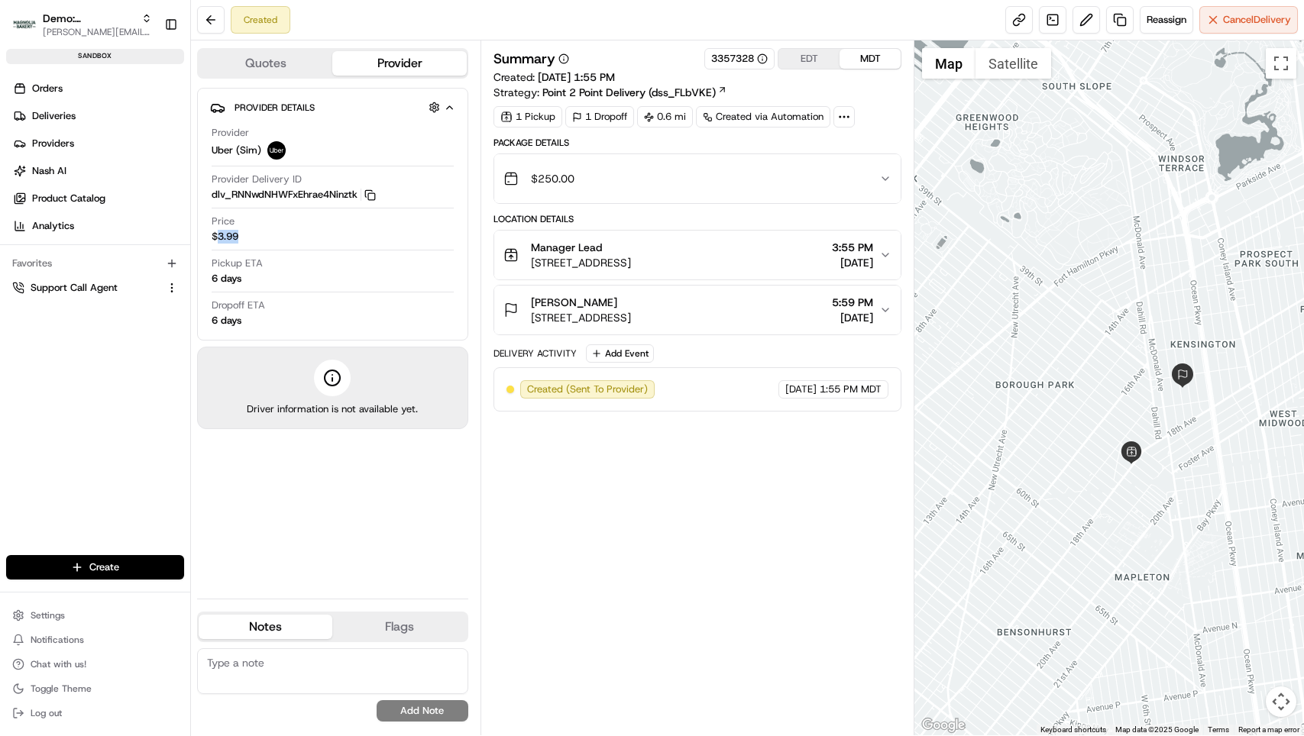
drag, startPoint x: 217, startPoint y: 233, endPoint x: 243, endPoint y: 237, distance: 26.2
click at [243, 237] on div "Price $3.99" at bounding box center [333, 229] width 242 height 29
click at [603, 560] on div "Summary 3357328 EDT MDT Created: [DATE] 1:55 PM Strategy: Point 2 Point Deliver…" at bounding box center [697, 388] width 408 height 680
